Goal: Contribute content: Add original content to the website for others to see

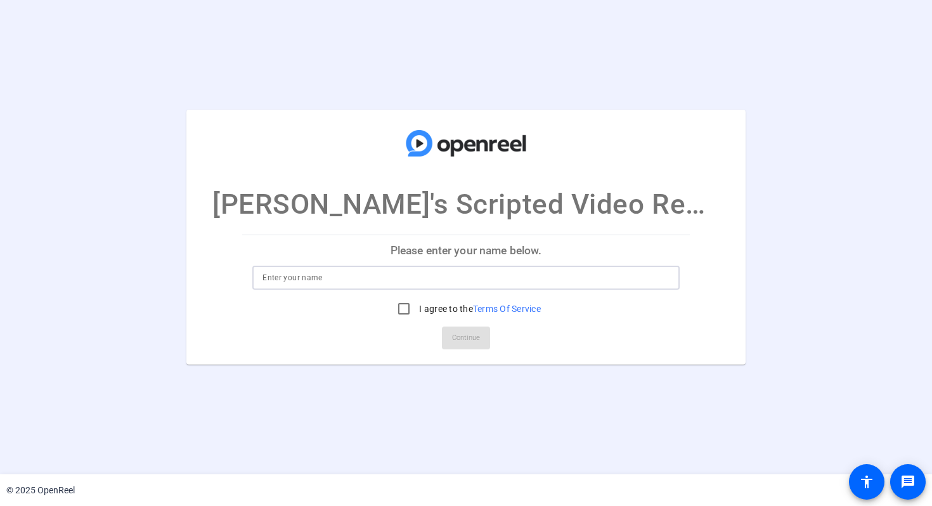
click at [349, 280] on input at bounding box center [466, 277] width 407 height 15
type input "[PERSON_NAME]"
click at [401, 313] on input "I agree to the Terms Of Service" at bounding box center [403, 308] width 25 height 25
checkbox input "true"
click at [459, 342] on span "Continue" at bounding box center [466, 338] width 28 height 19
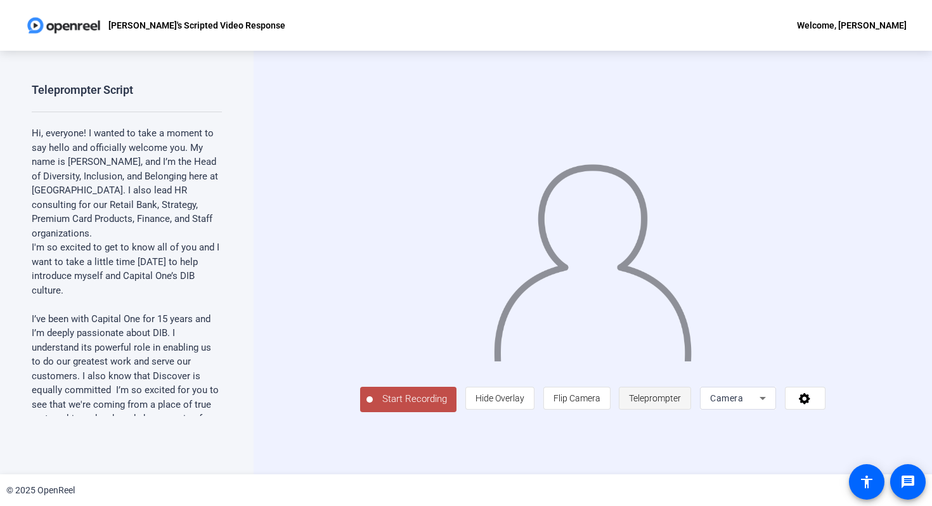
click at [681, 403] on span "Teleprompter" at bounding box center [655, 398] width 52 height 10
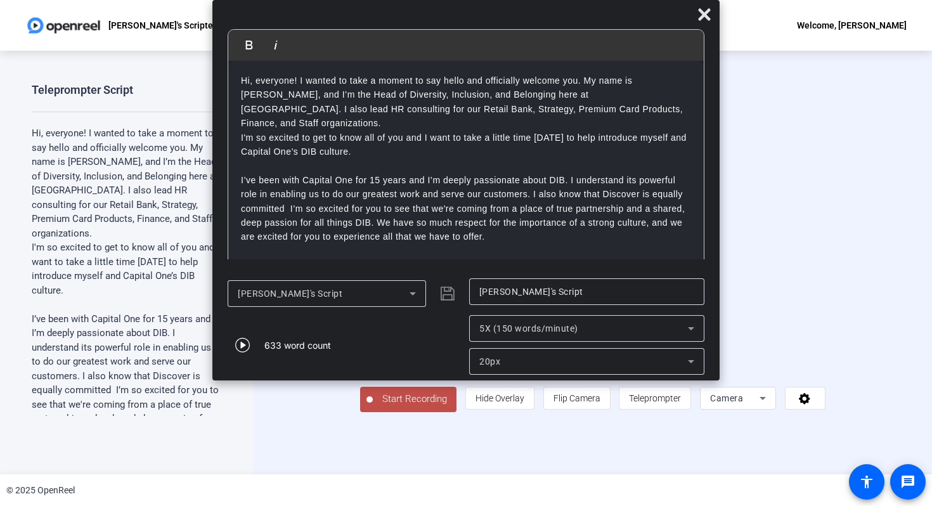
click at [688, 332] on icon at bounding box center [691, 328] width 15 height 15
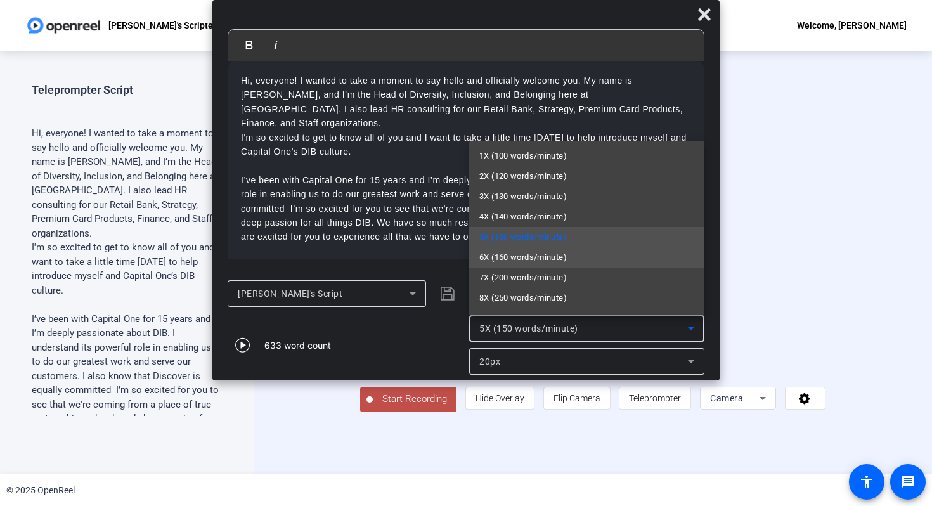
click at [574, 257] on mat-option "6X (160 words/minute)" at bounding box center [586, 257] width 235 height 20
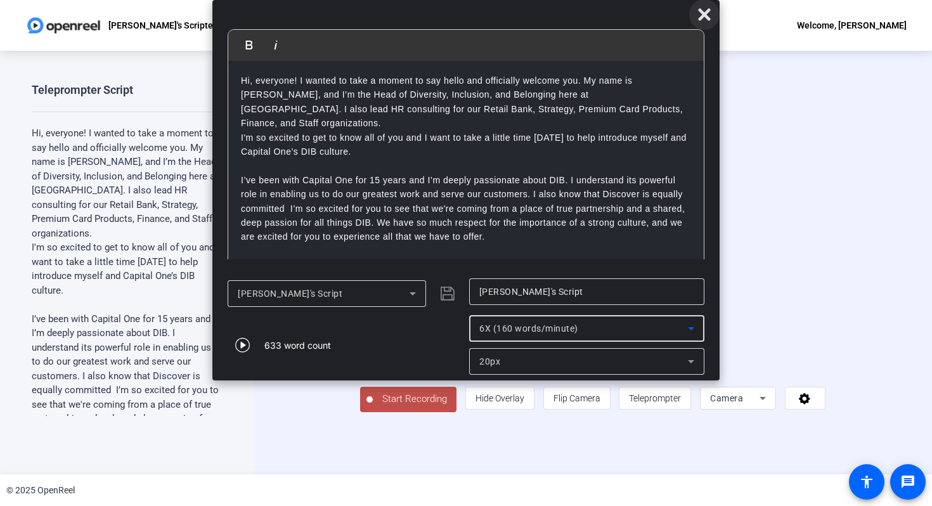
click at [707, 16] on icon at bounding box center [704, 14] width 12 height 12
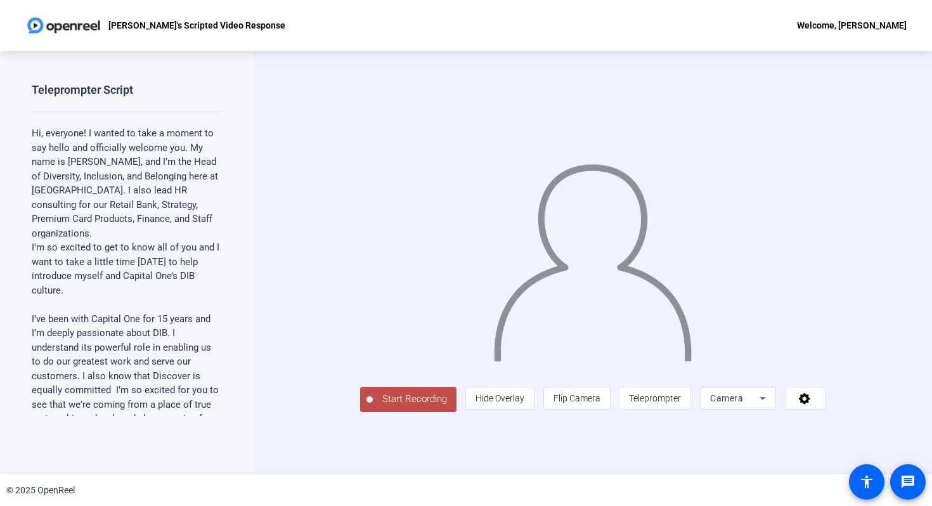
click at [373, 407] on span "Start Recording" at bounding box center [415, 399] width 84 height 15
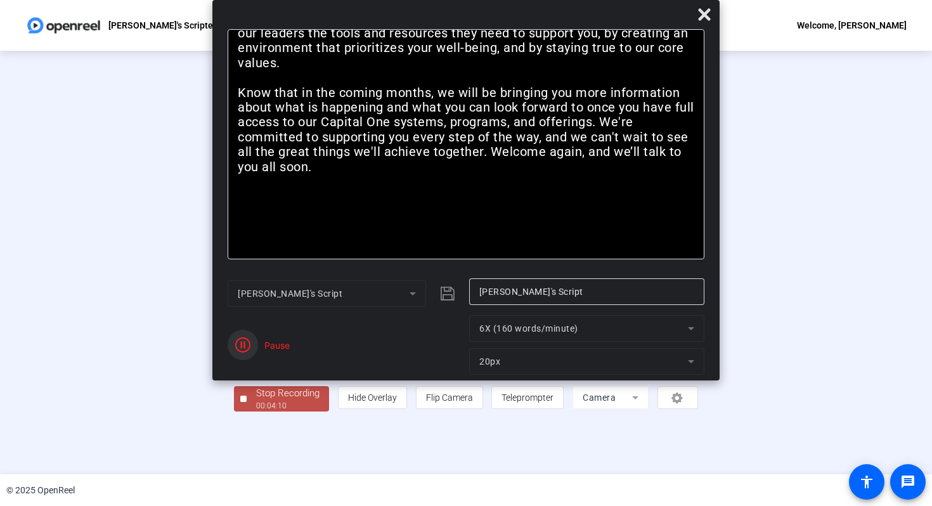
click at [252, 351] on span "button" at bounding box center [243, 345] width 30 height 30
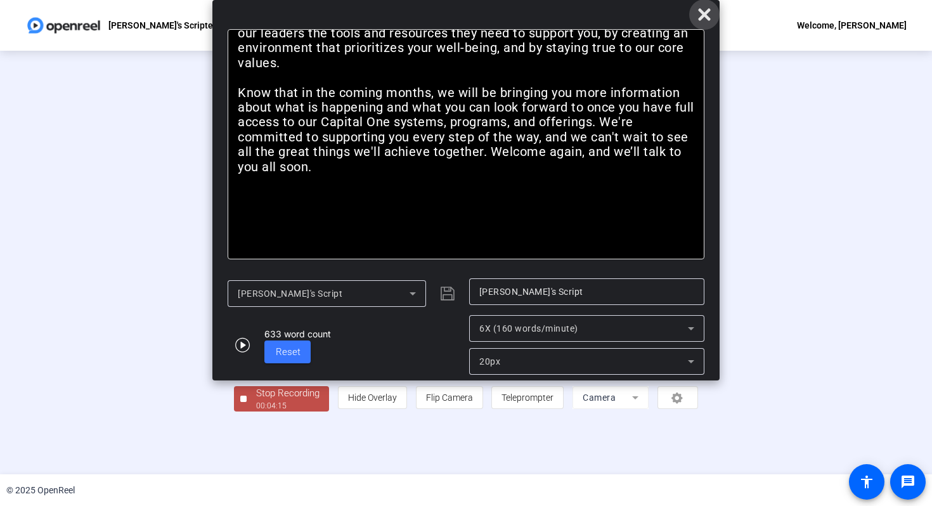
click at [708, 12] on icon at bounding box center [704, 14] width 12 height 12
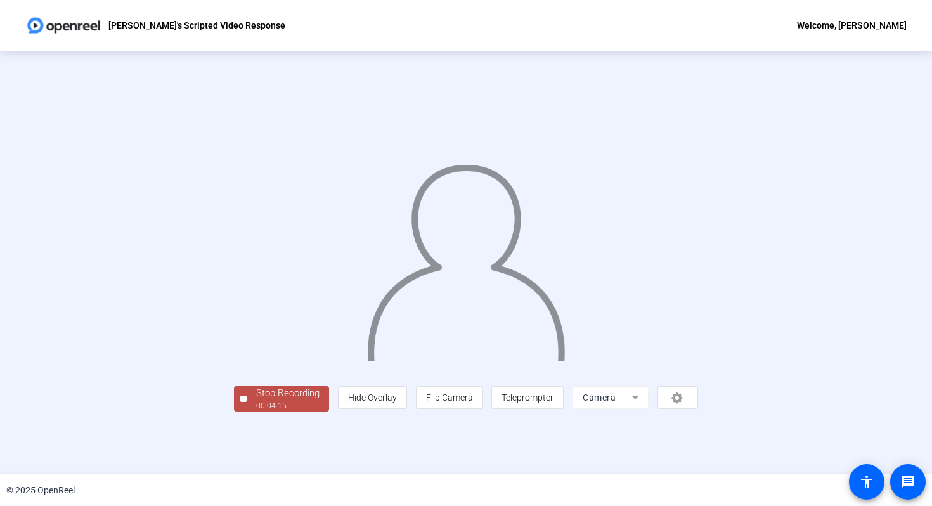
scroll to position [5, 0]
click at [256, 401] on div "Stop Recording" at bounding box center [287, 393] width 63 height 15
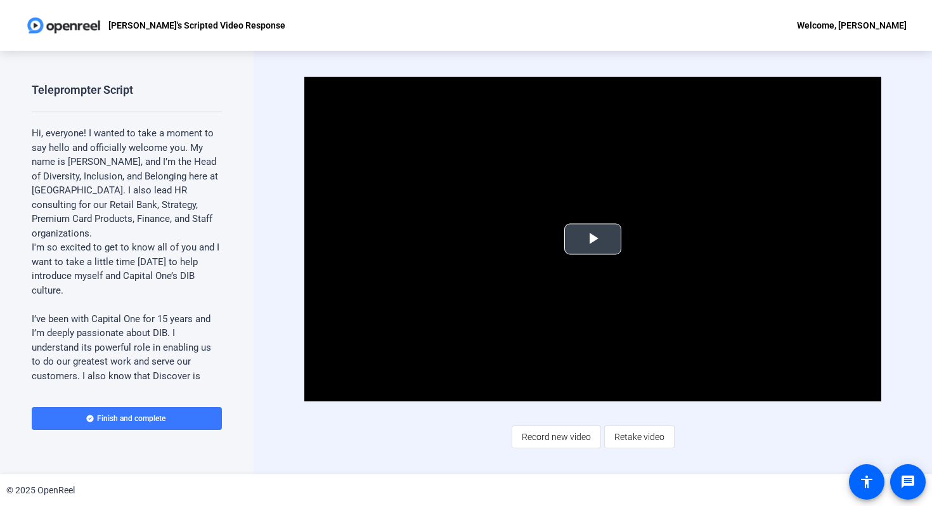
click at [593, 239] on span "Video Player" at bounding box center [593, 239] width 0 height 0
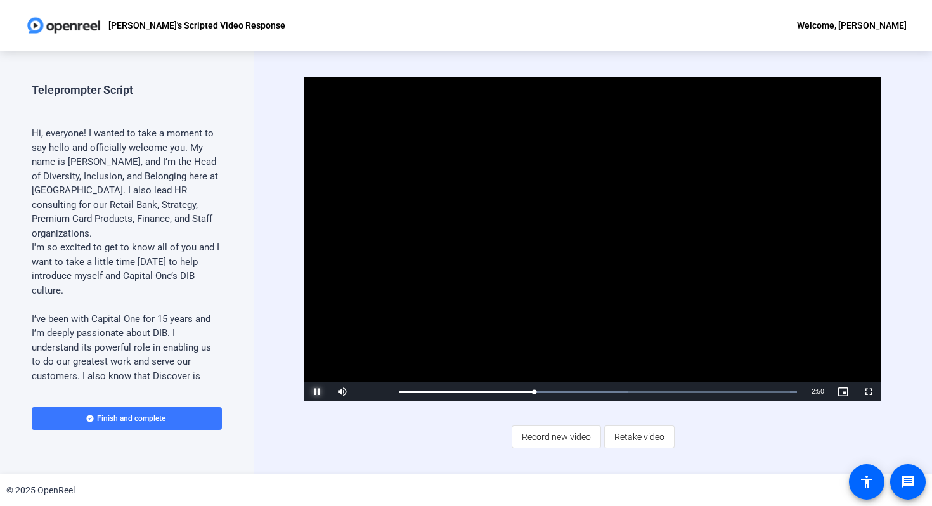
click at [313, 392] on span "Video Player" at bounding box center [316, 392] width 25 height 0
click at [918, 162] on div "Video Player is loading. Play Video Play Mute Current Time 1:27 / Duration 4:17…" at bounding box center [593, 263] width 679 height 424
click at [635, 441] on span "Retake video" at bounding box center [640, 437] width 50 height 24
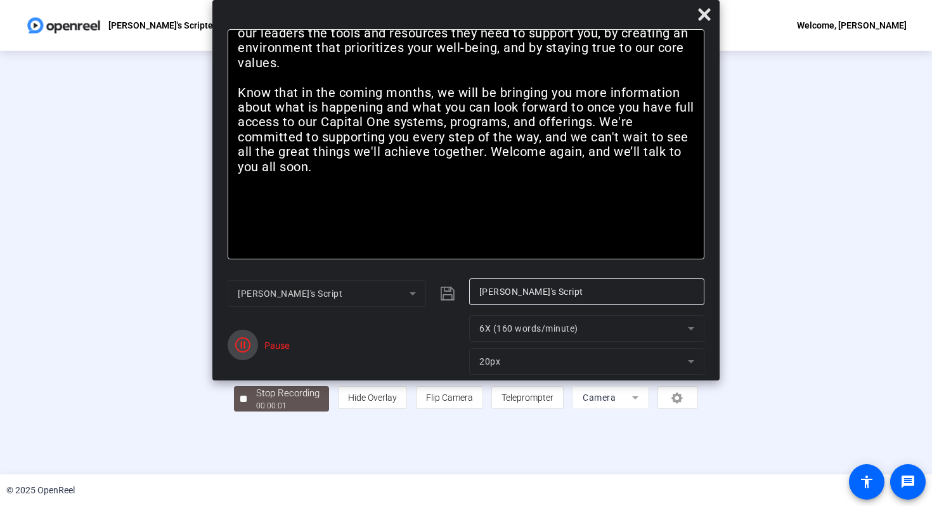
click at [240, 349] on icon "button" at bounding box center [242, 344] width 15 height 15
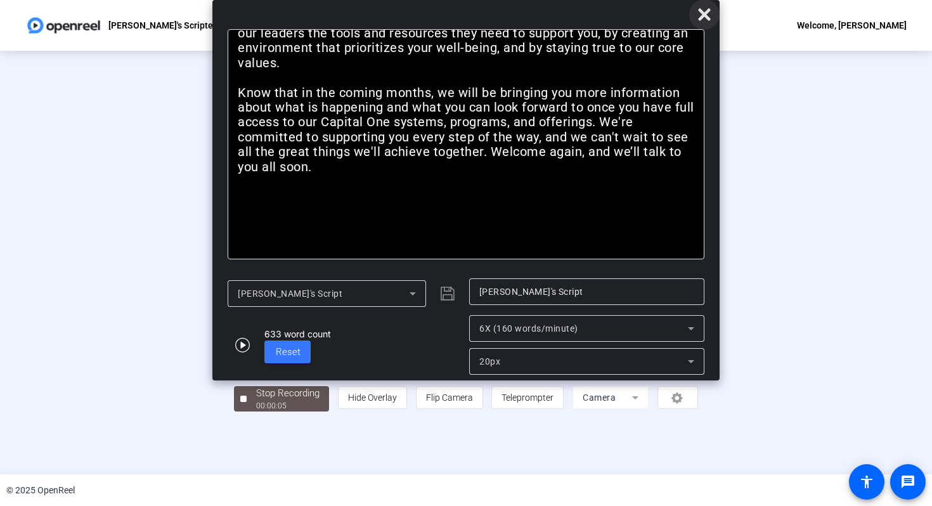
click at [709, 16] on icon at bounding box center [704, 14] width 15 height 15
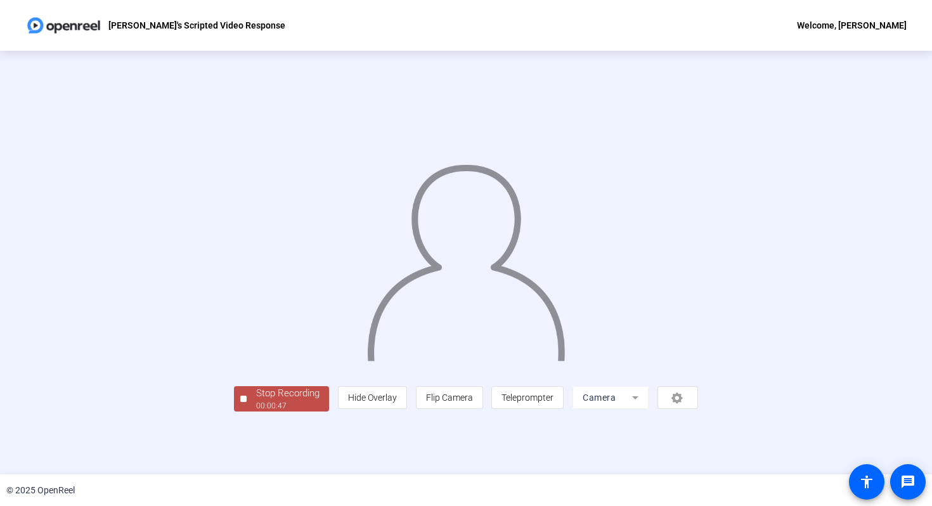
click at [256, 401] on div "Stop Recording" at bounding box center [287, 393] width 63 height 15
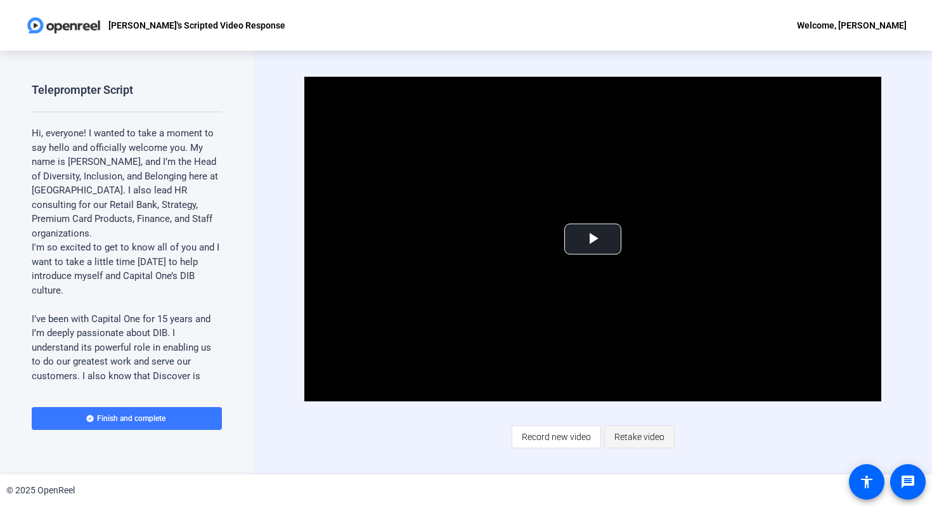
click at [633, 434] on span "Retake video" at bounding box center [640, 437] width 50 height 24
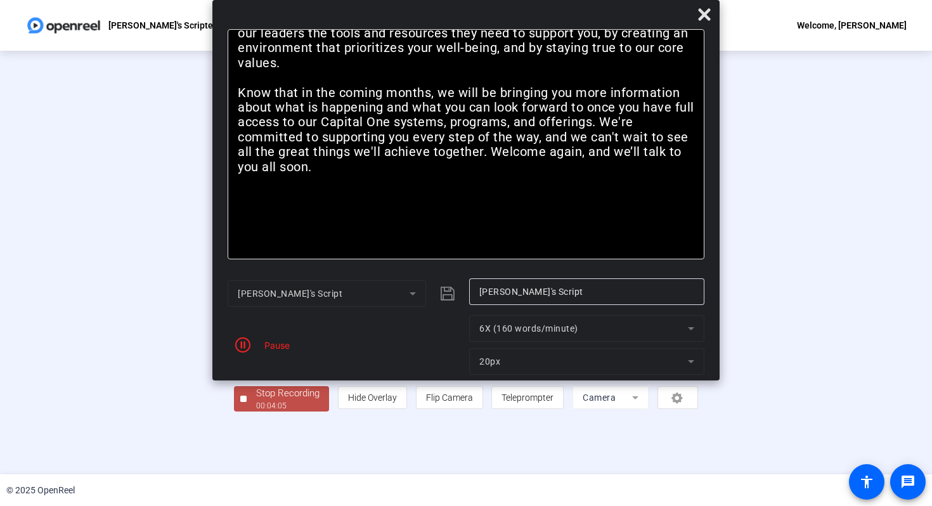
click at [266, 352] on div "Pause" at bounding box center [345, 345] width 235 height 60
click at [256, 401] on div "Stop Recording" at bounding box center [287, 393] width 63 height 15
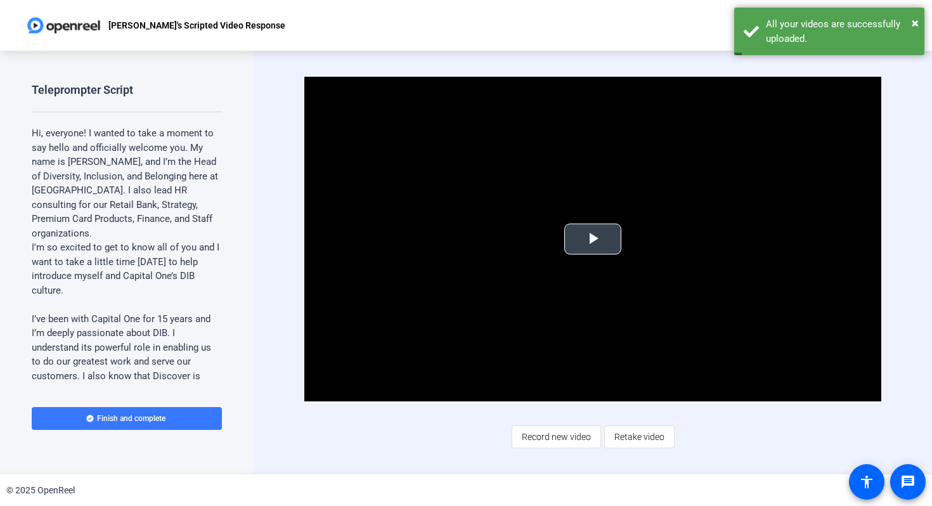
click at [593, 239] on span "Video Player" at bounding box center [593, 239] width 0 height 0
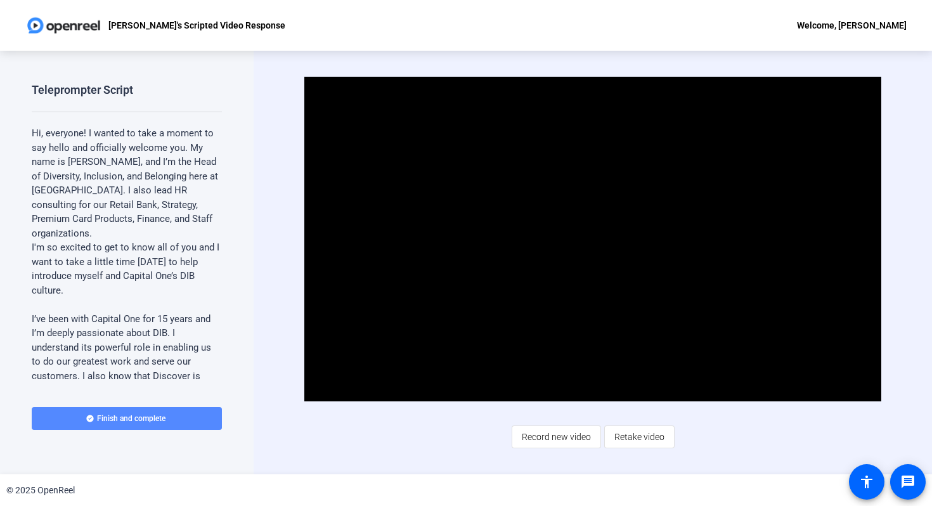
click at [115, 428] on span at bounding box center [127, 418] width 190 height 30
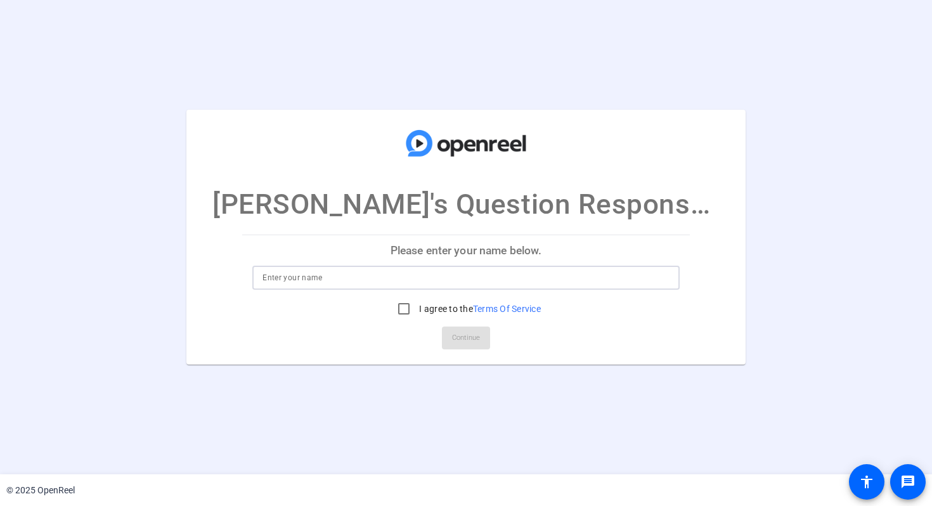
click at [394, 282] on input at bounding box center [466, 277] width 407 height 15
type input "[PERSON_NAME]"
click at [401, 313] on input "I agree to the Terms Of Service" at bounding box center [403, 308] width 25 height 25
checkbox input "true"
click at [464, 339] on span "Continue" at bounding box center [466, 338] width 28 height 19
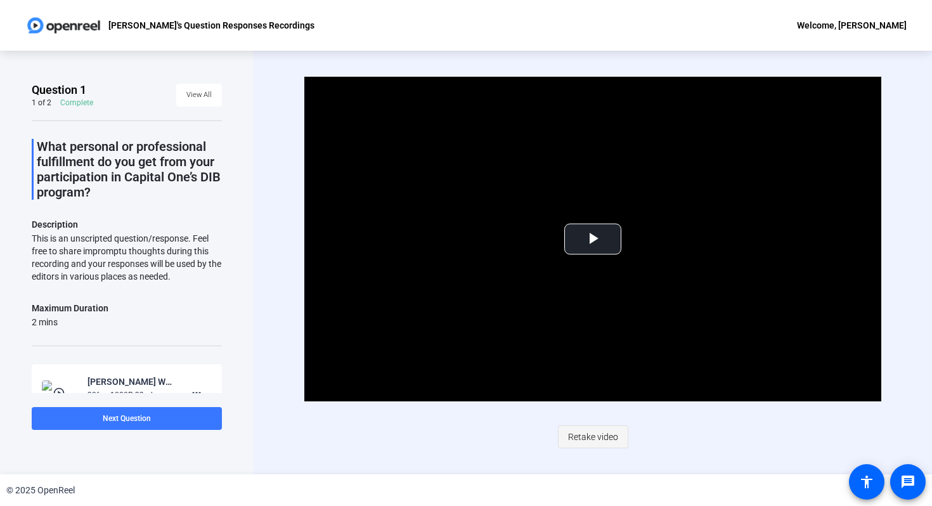
click at [585, 443] on span "Retake video" at bounding box center [593, 437] width 50 height 24
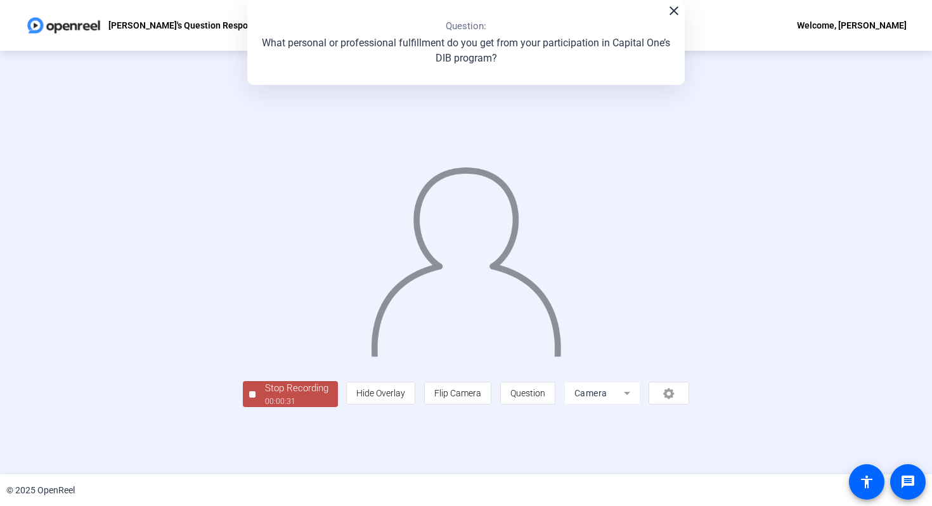
click at [265, 396] on div "Stop Recording" at bounding box center [296, 388] width 63 height 15
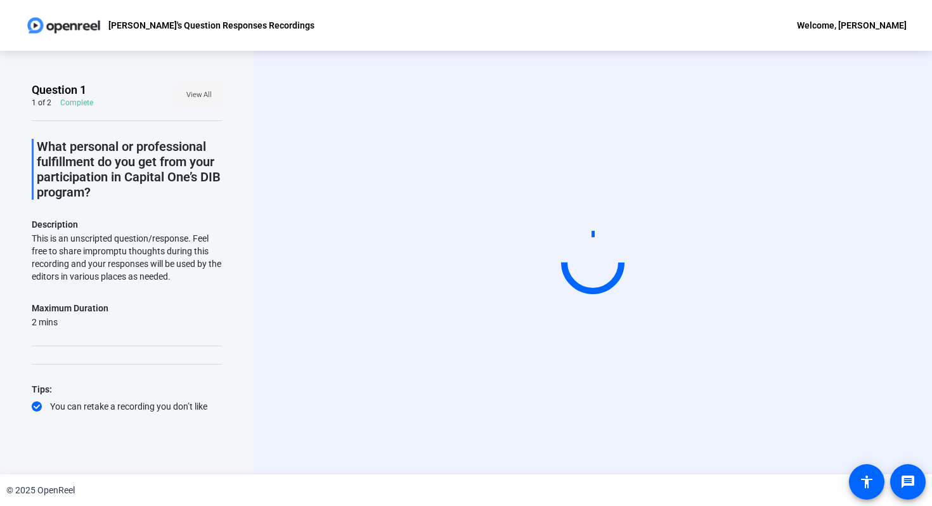
click at [196, 106] on span at bounding box center [199, 95] width 46 height 30
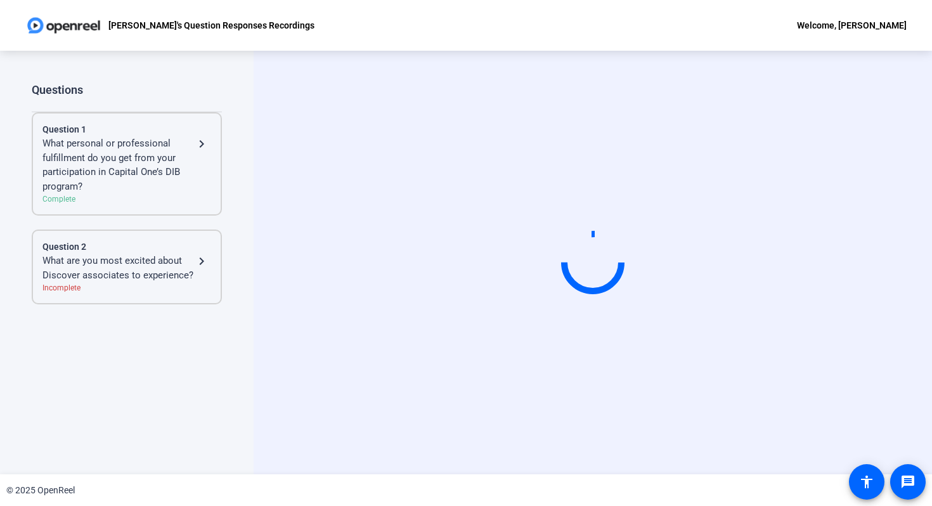
click at [201, 257] on mat-icon "navigate_next" at bounding box center [201, 261] width 15 height 15
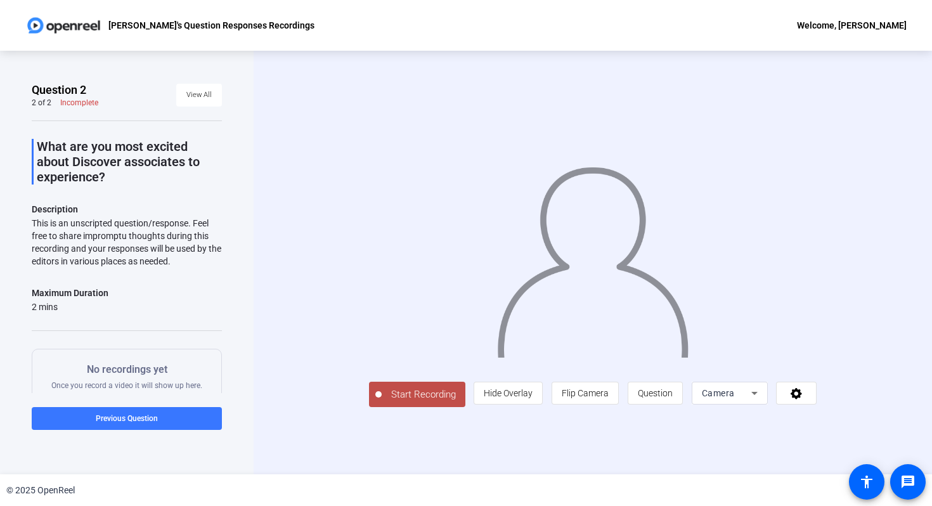
click at [382, 402] on span "Start Recording" at bounding box center [424, 395] width 84 height 15
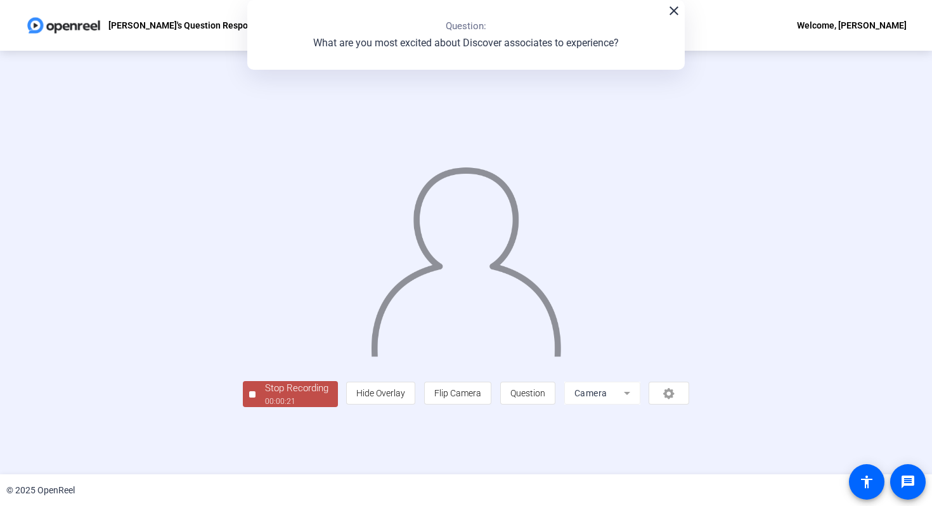
click at [265, 396] on div "Stop Recording" at bounding box center [296, 388] width 63 height 15
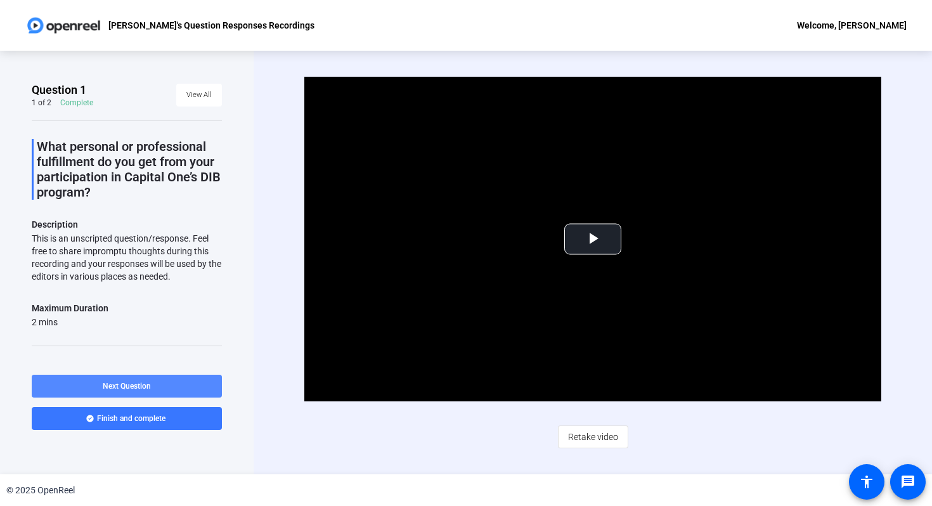
click at [168, 381] on span at bounding box center [127, 386] width 190 height 30
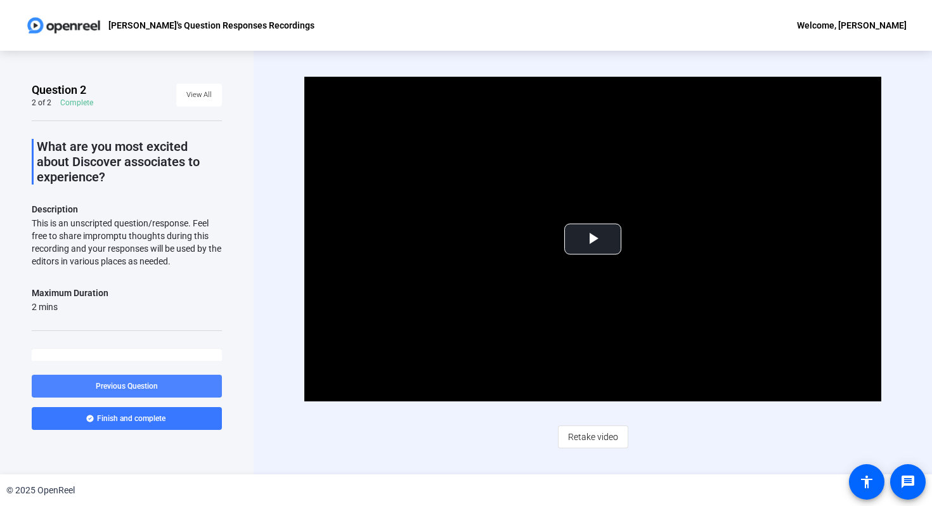
click at [168, 381] on span at bounding box center [127, 386] width 190 height 30
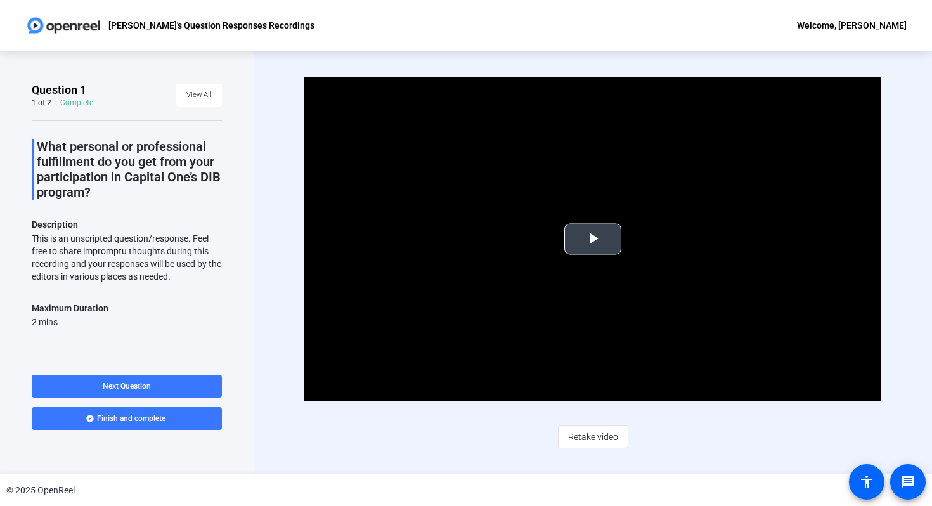
click at [593, 239] on span "Video Player" at bounding box center [593, 239] width 0 height 0
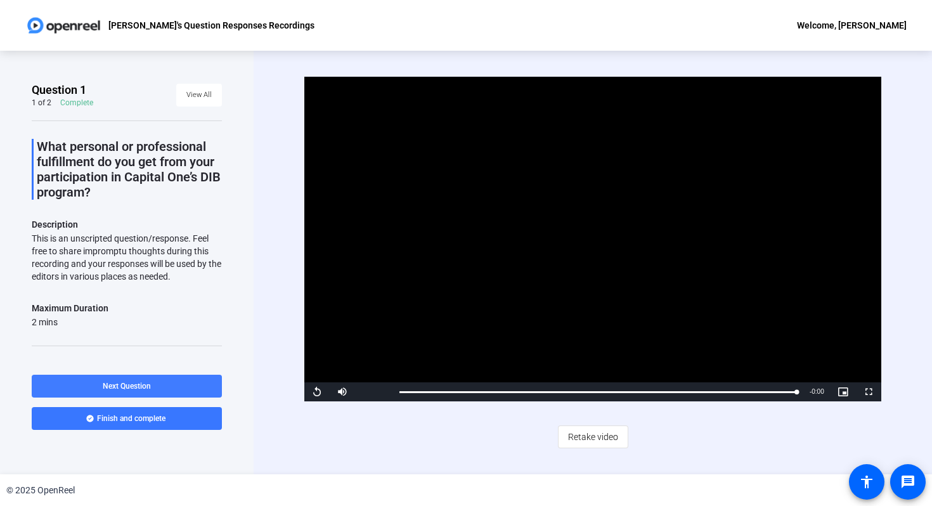
click at [173, 384] on span at bounding box center [127, 386] width 190 height 30
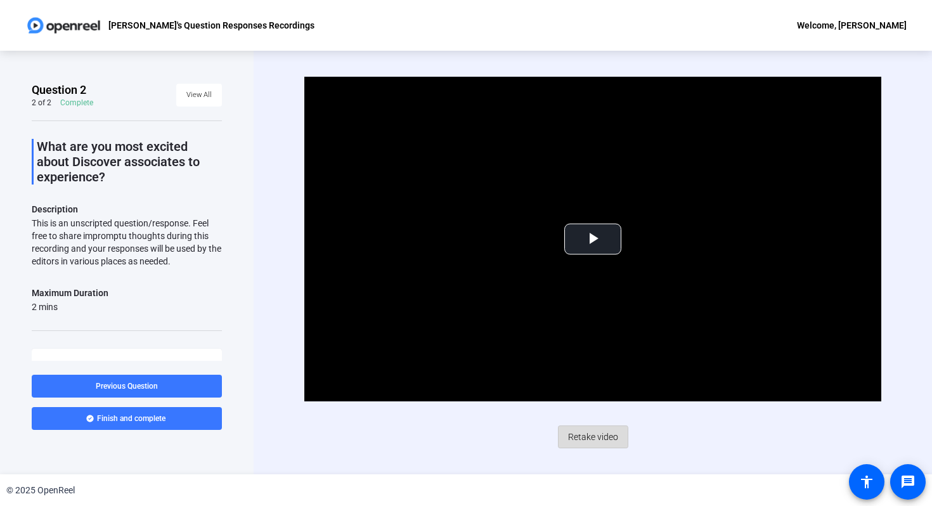
click at [587, 441] on span "Retake video" at bounding box center [593, 437] width 50 height 24
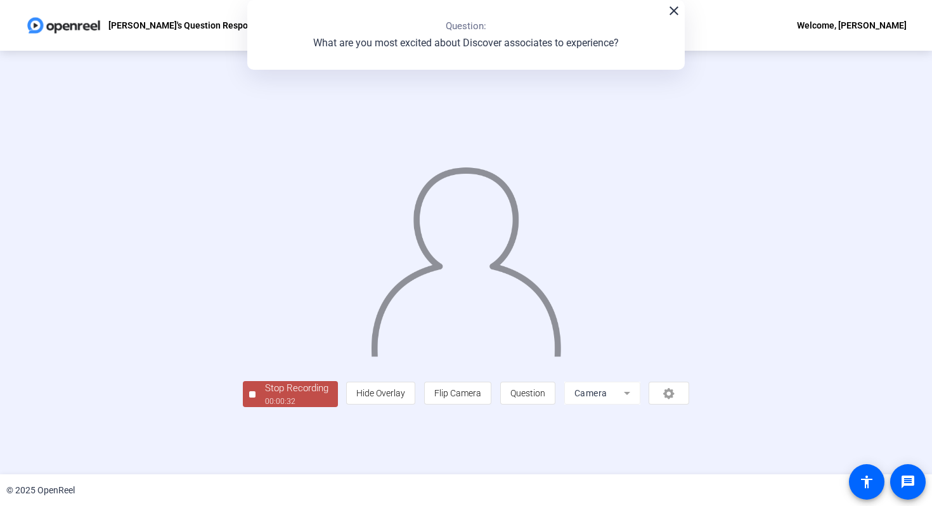
click at [265, 396] on div "Stop Recording" at bounding box center [296, 388] width 63 height 15
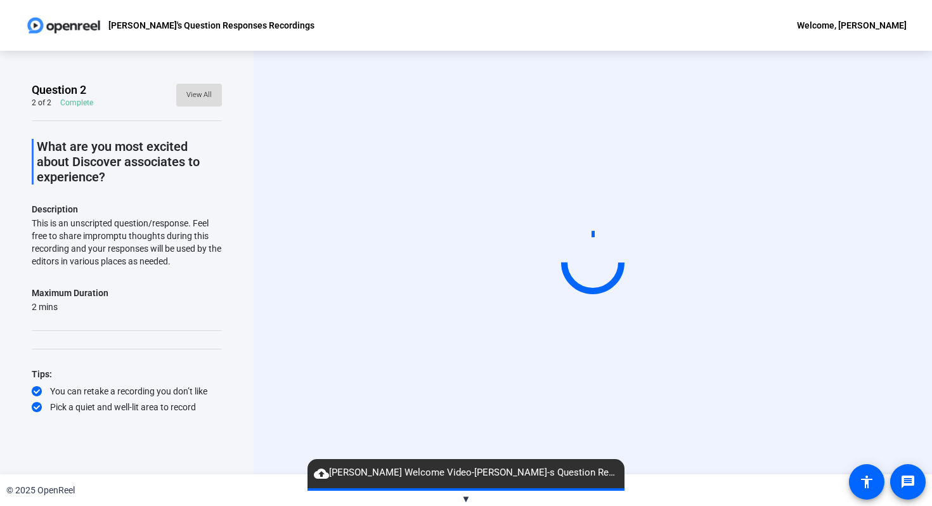
click at [197, 89] on span "View All" at bounding box center [198, 95] width 25 height 19
